Goal: Task Accomplishment & Management: Use online tool/utility

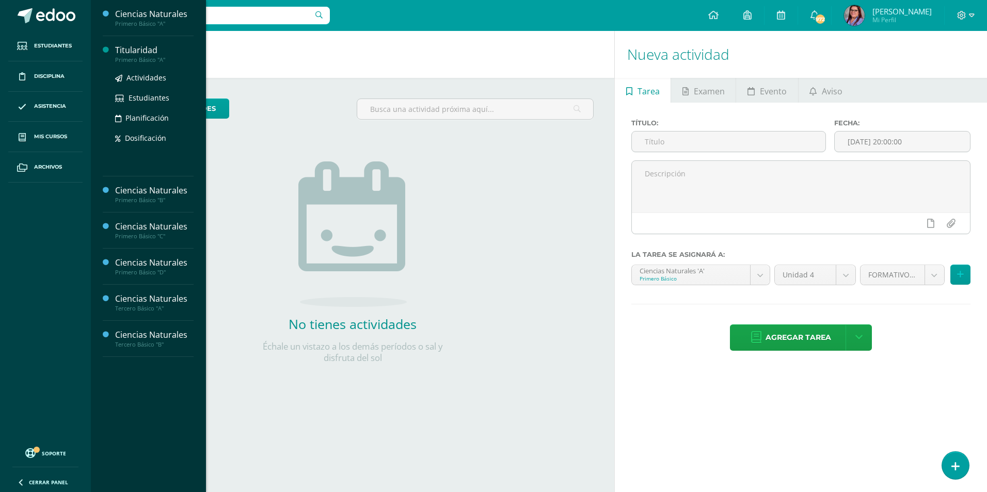
click at [155, 57] on div "Primero Básico "A"" at bounding box center [154, 59] width 78 height 7
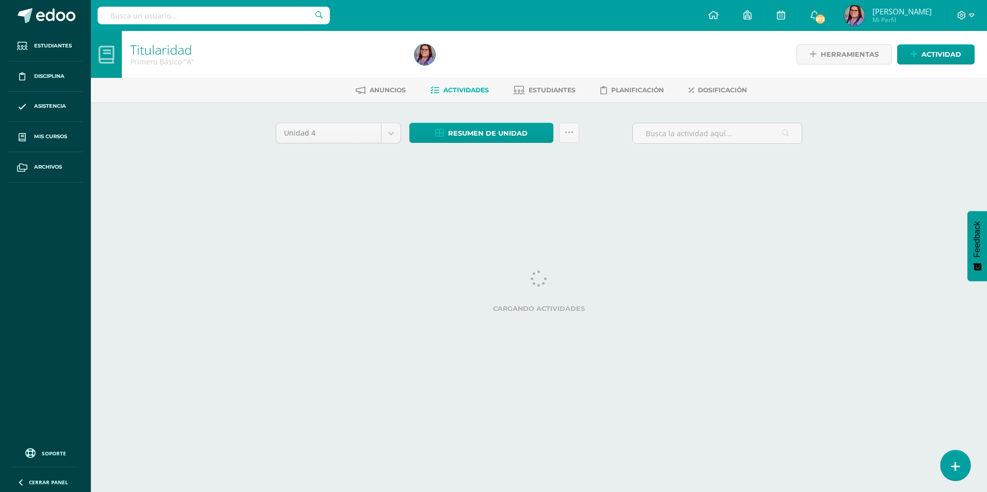
click at [958, 469] on icon at bounding box center [954, 467] width 9 height 12
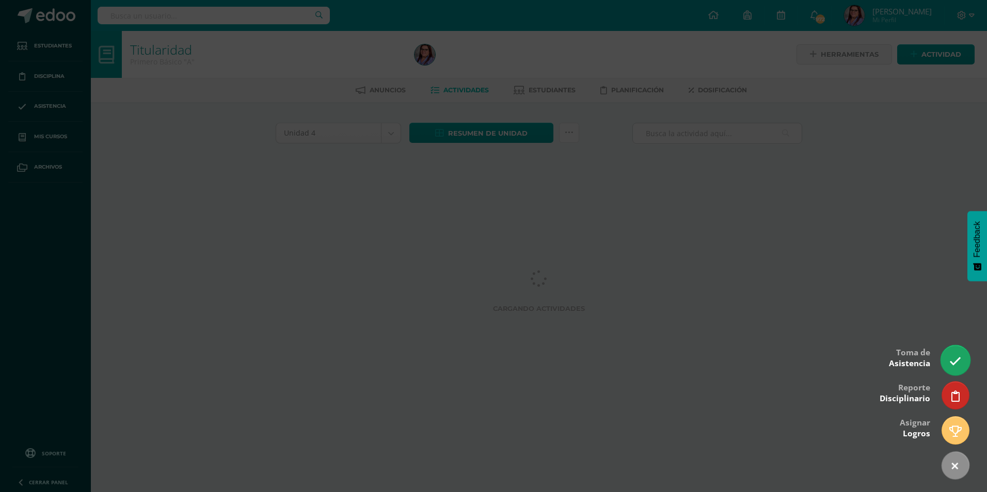
click at [951, 368] on link at bounding box center [954, 360] width 29 height 30
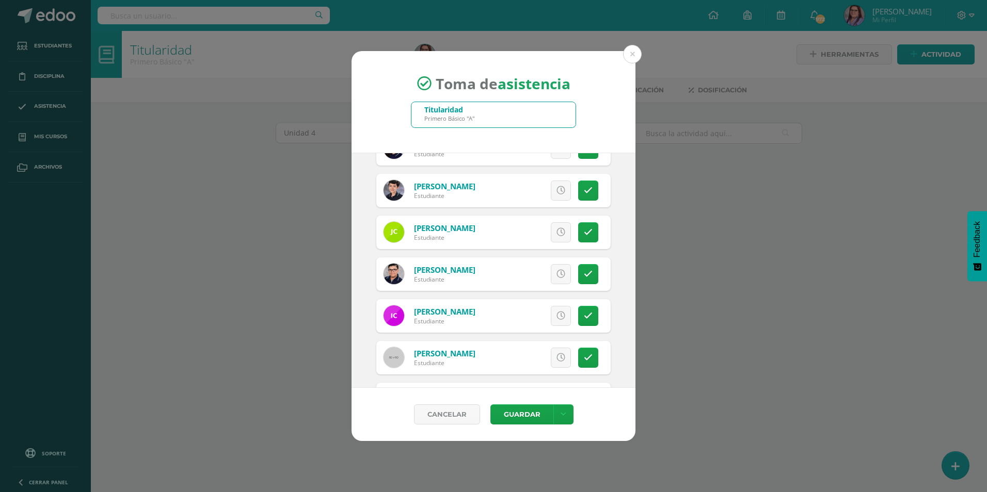
scroll to position [310, 0]
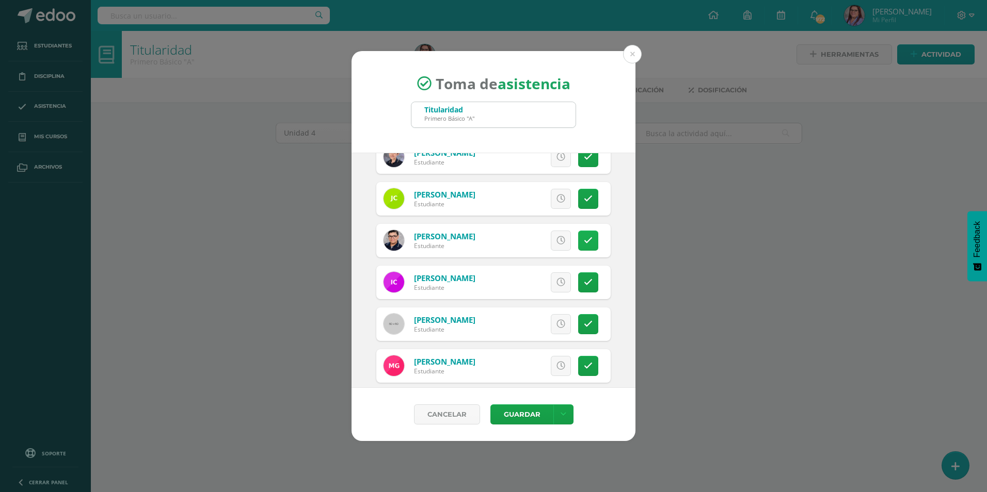
click at [578, 243] on link at bounding box center [588, 241] width 20 height 20
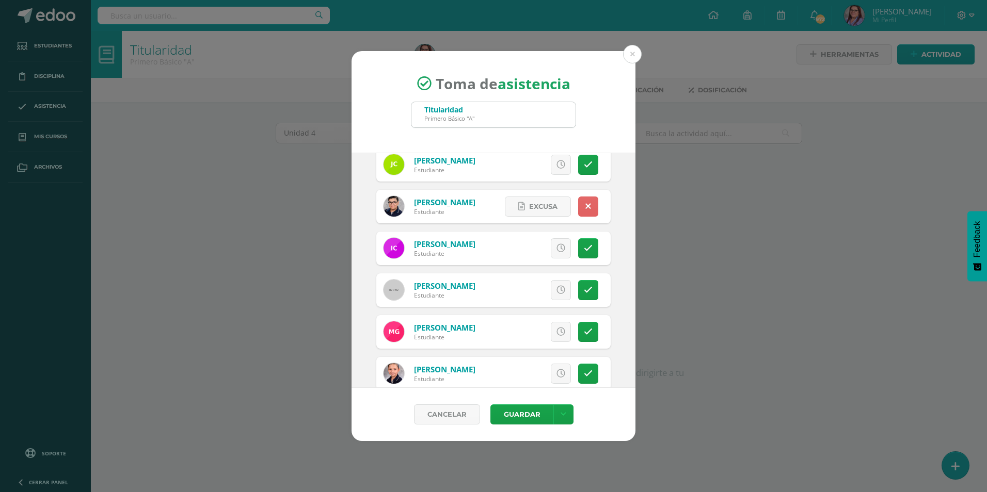
scroll to position [361, 0]
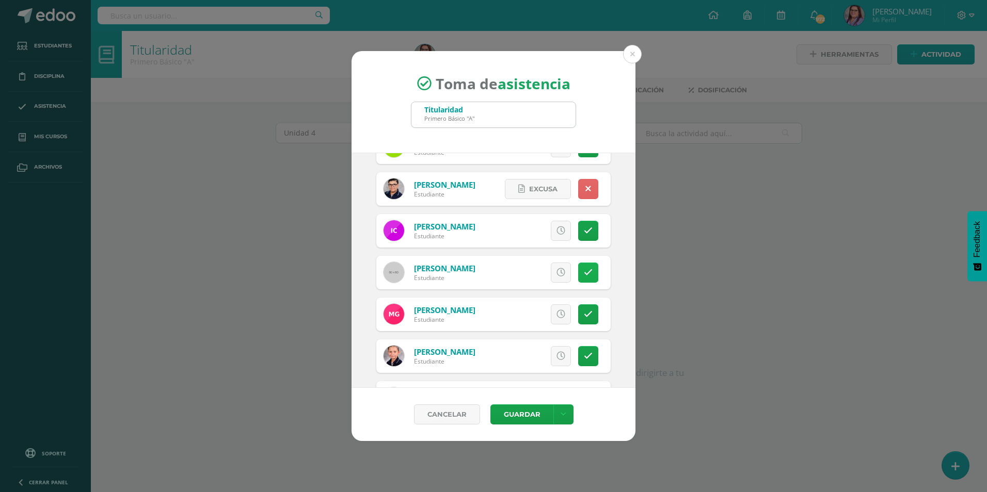
click at [587, 274] on link at bounding box center [588, 273] width 20 height 20
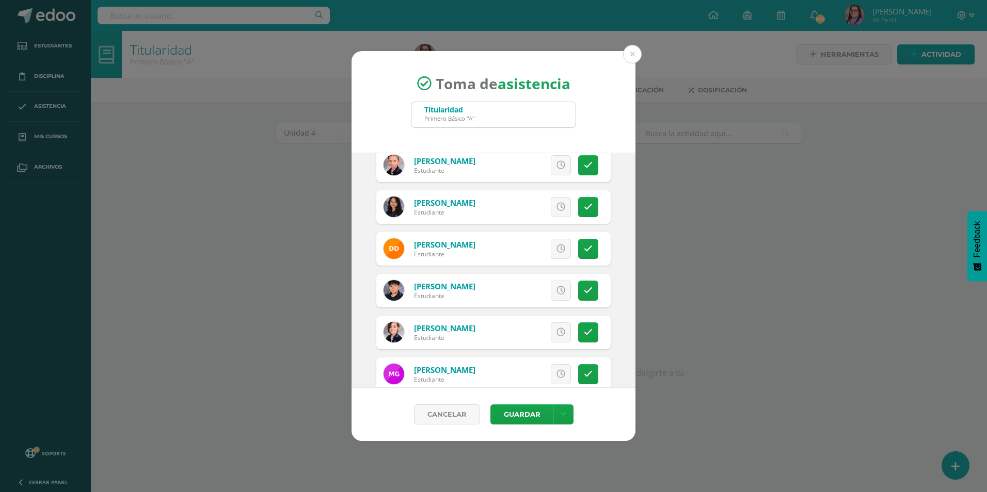
scroll to position [568, 0]
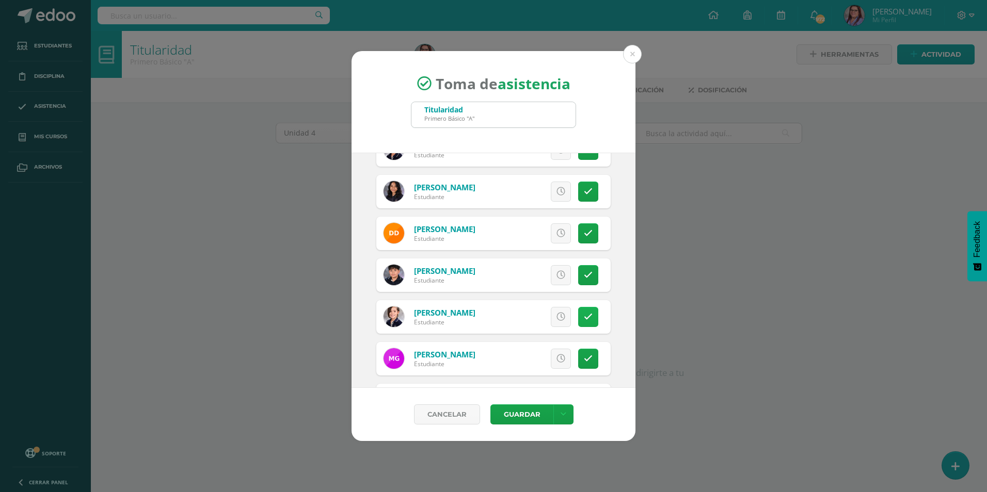
click at [579, 308] on link at bounding box center [588, 317] width 20 height 20
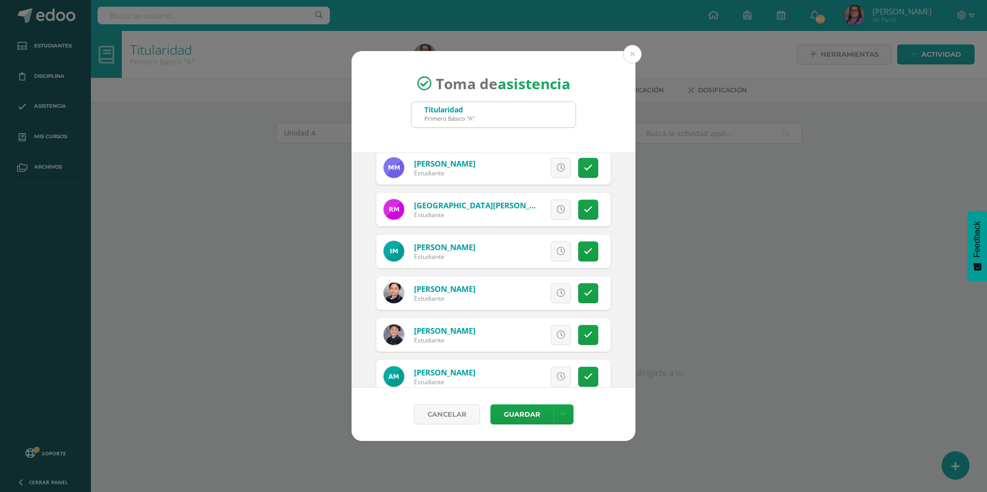
scroll to position [1032, 0]
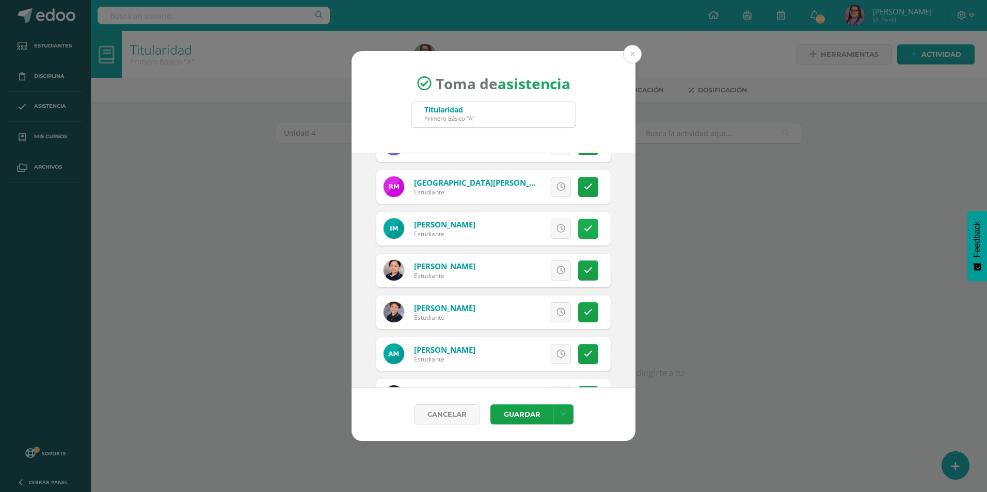
click at [585, 226] on link at bounding box center [588, 229] width 20 height 20
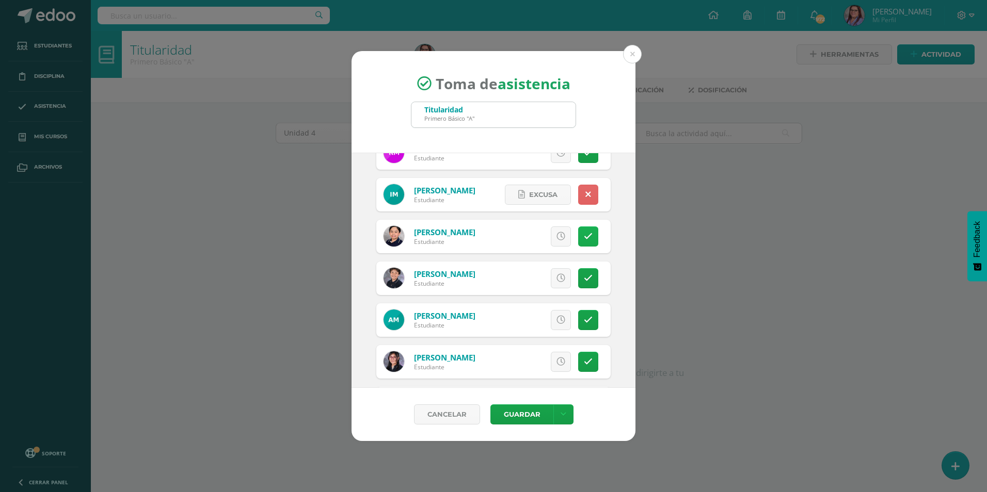
scroll to position [1084, 0]
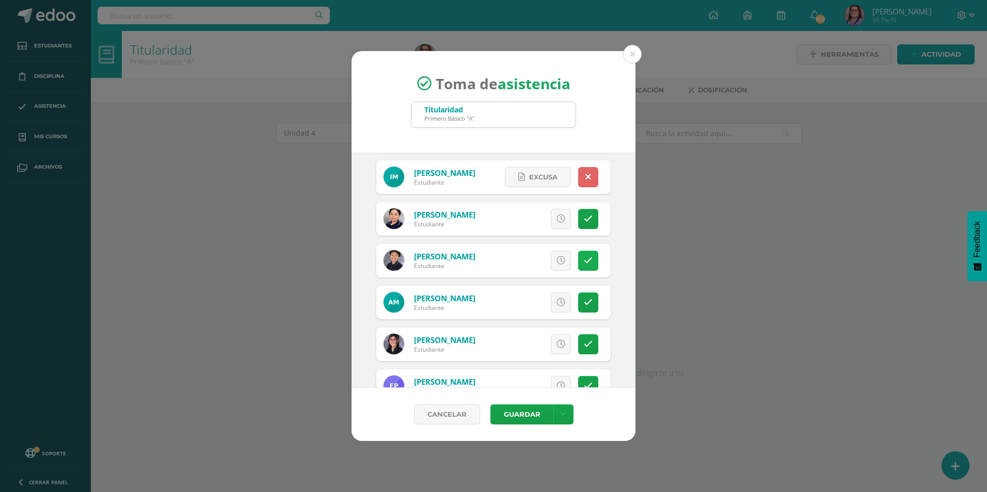
click at [578, 258] on link at bounding box center [588, 261] width 20 height 20
click at [584, 304] on icon at bounding box center [588, 302] width 9 height 9
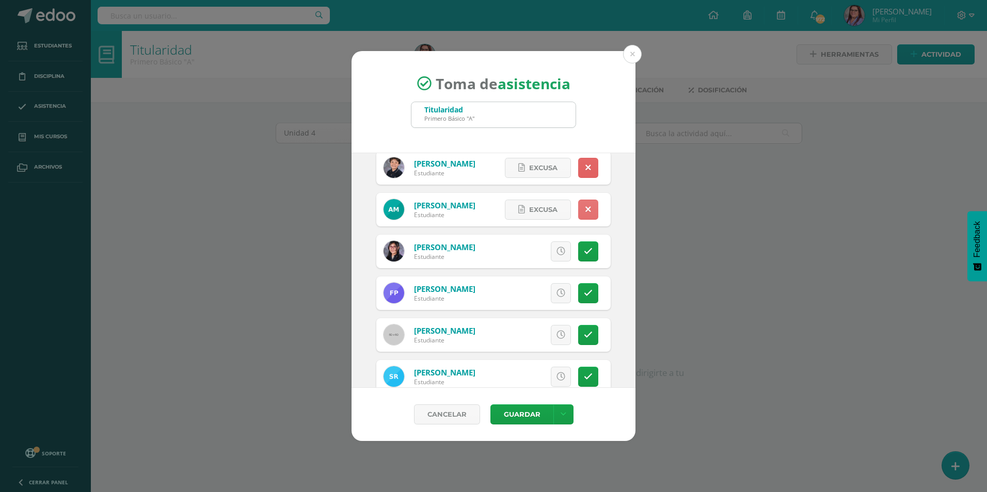
scroll to position [1187, 0]
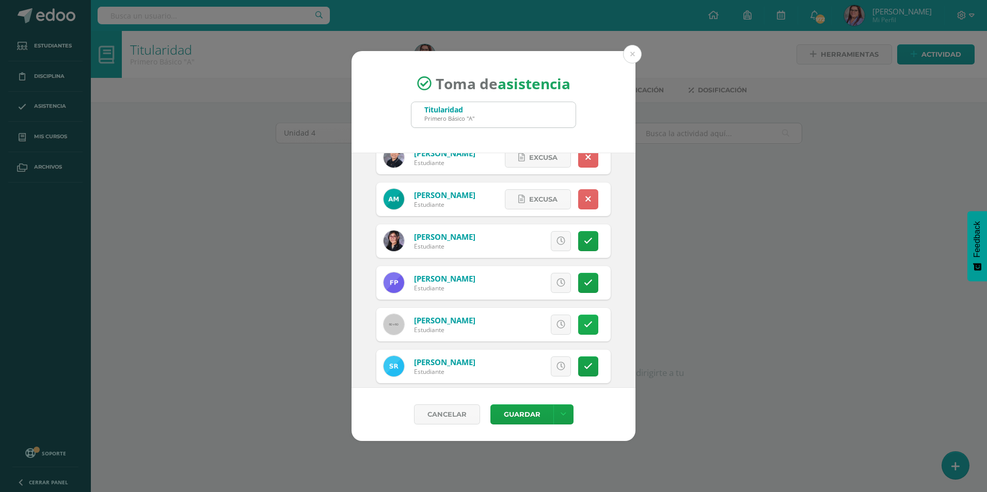
click at [584, 325] on icon at bounding box center [588, 324] width 9 height 9
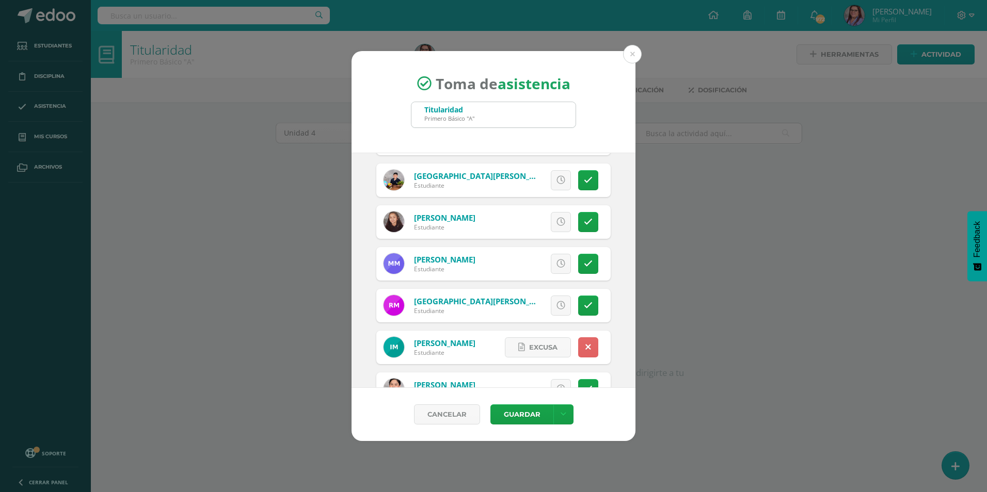
scroll to position [821, 0]
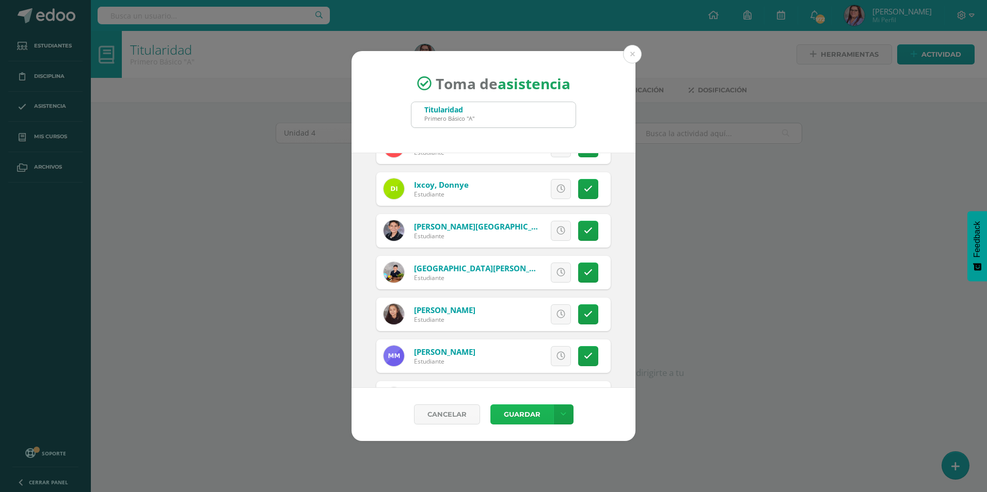
click at [518, 408] on button "Guardar" at bounding box center [521, 415] width 63 height 20
